Goal: Find specific page/section: Find specific page/section

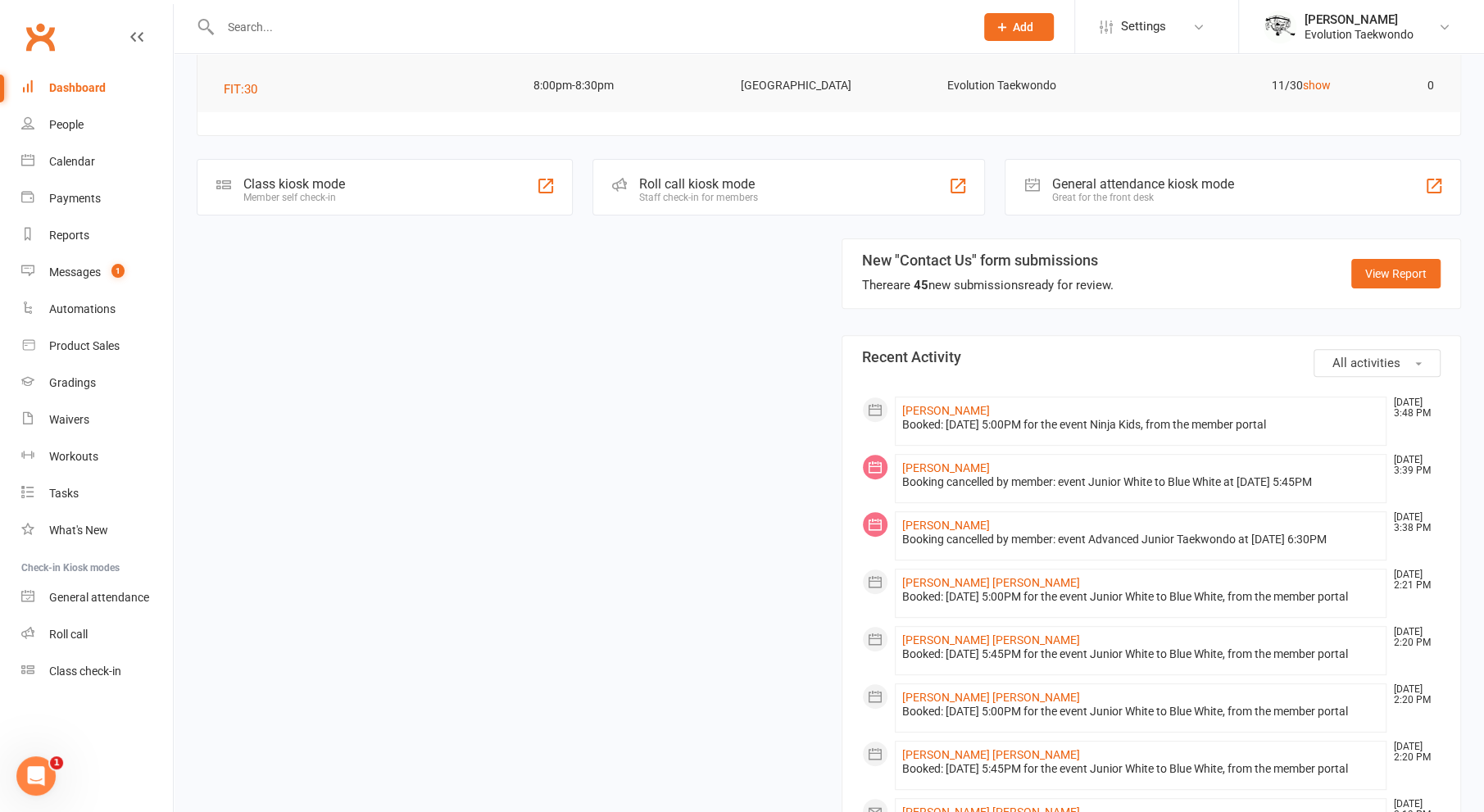
scroll to position [360, 0]
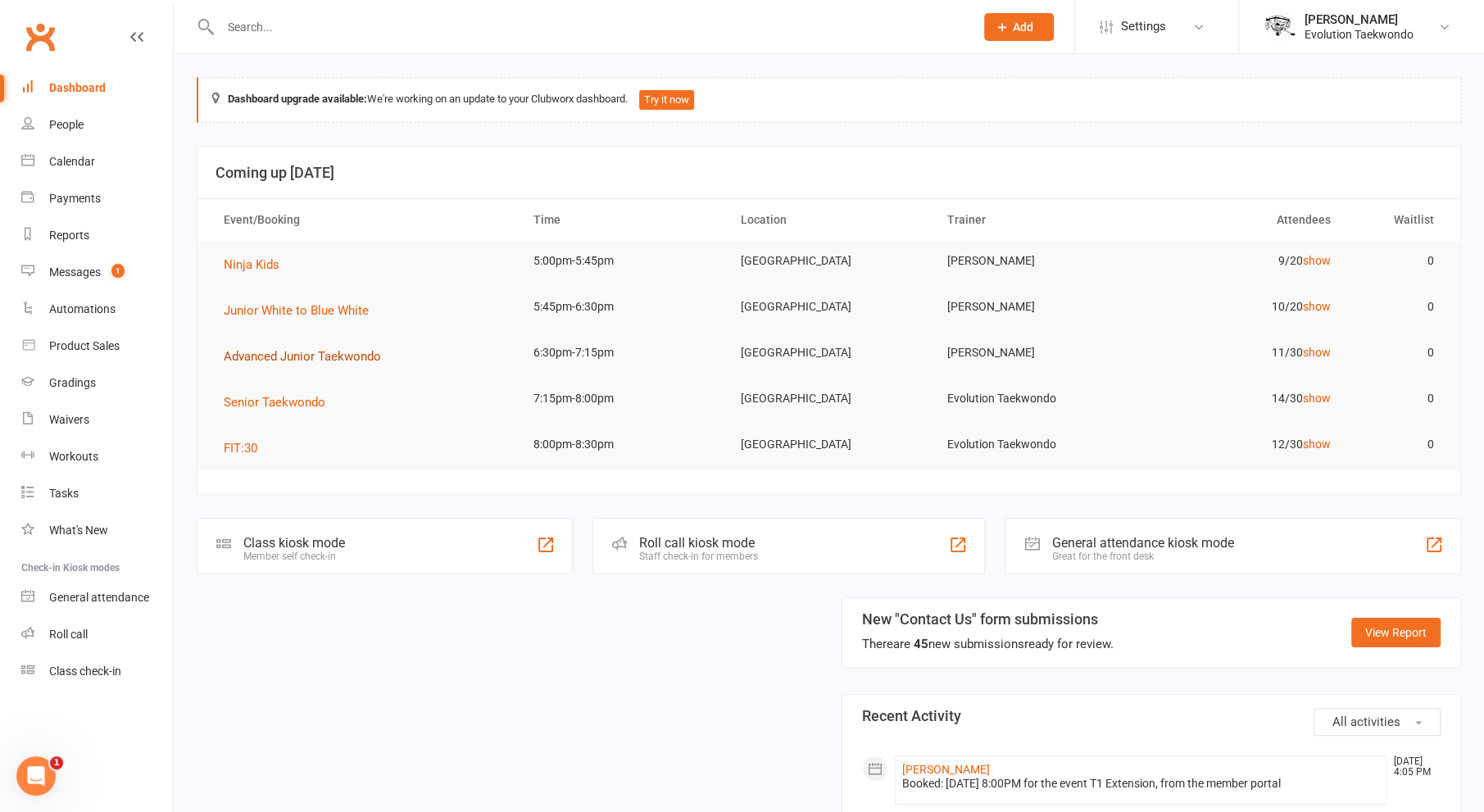
click at [313, 359] on span "Advanced Junior Taekwondo" at bounding box center [303, 356] width 157 height 15
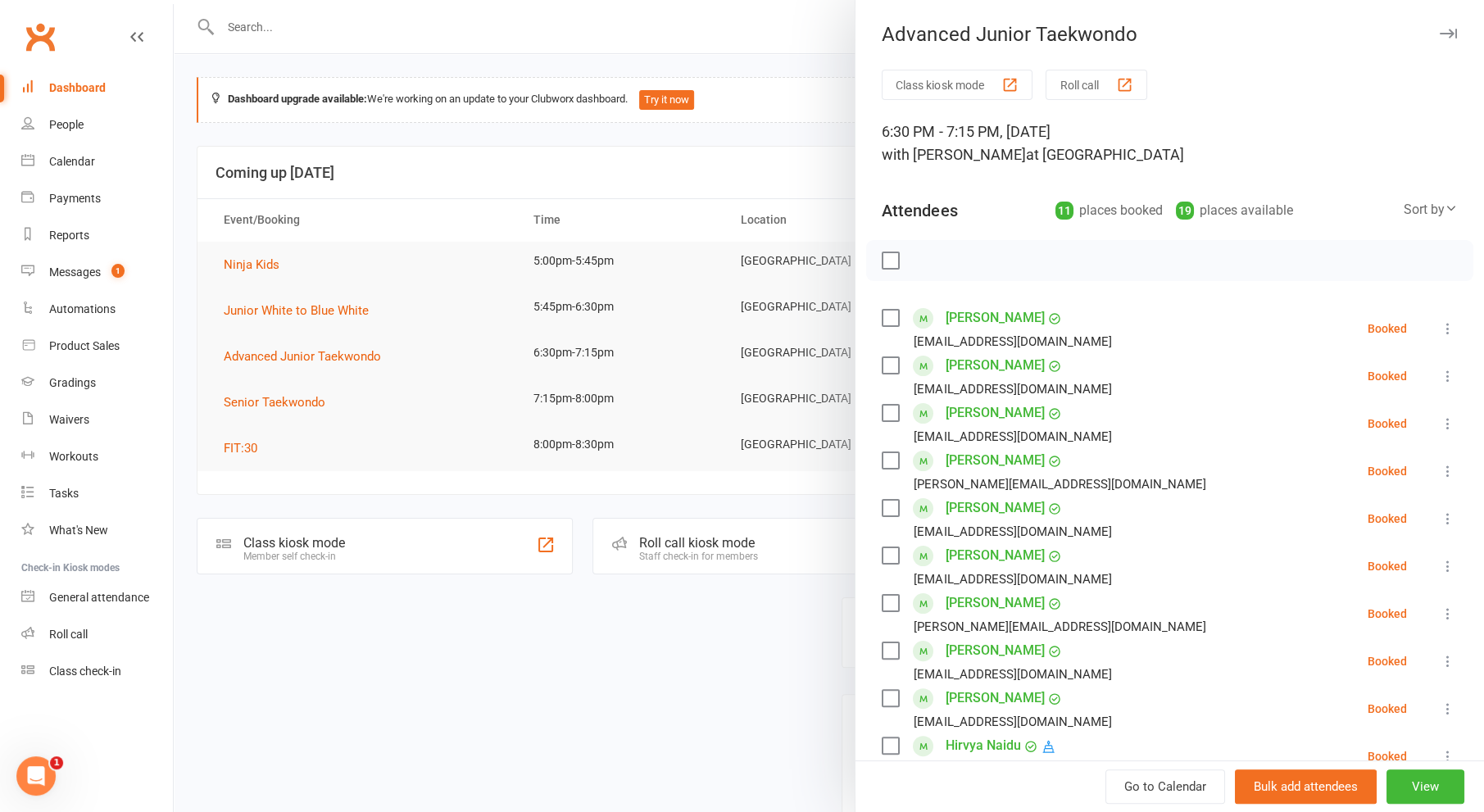
scroll to position [74, 0]
